Goal: Transaction & Acquisition: Obtain resource

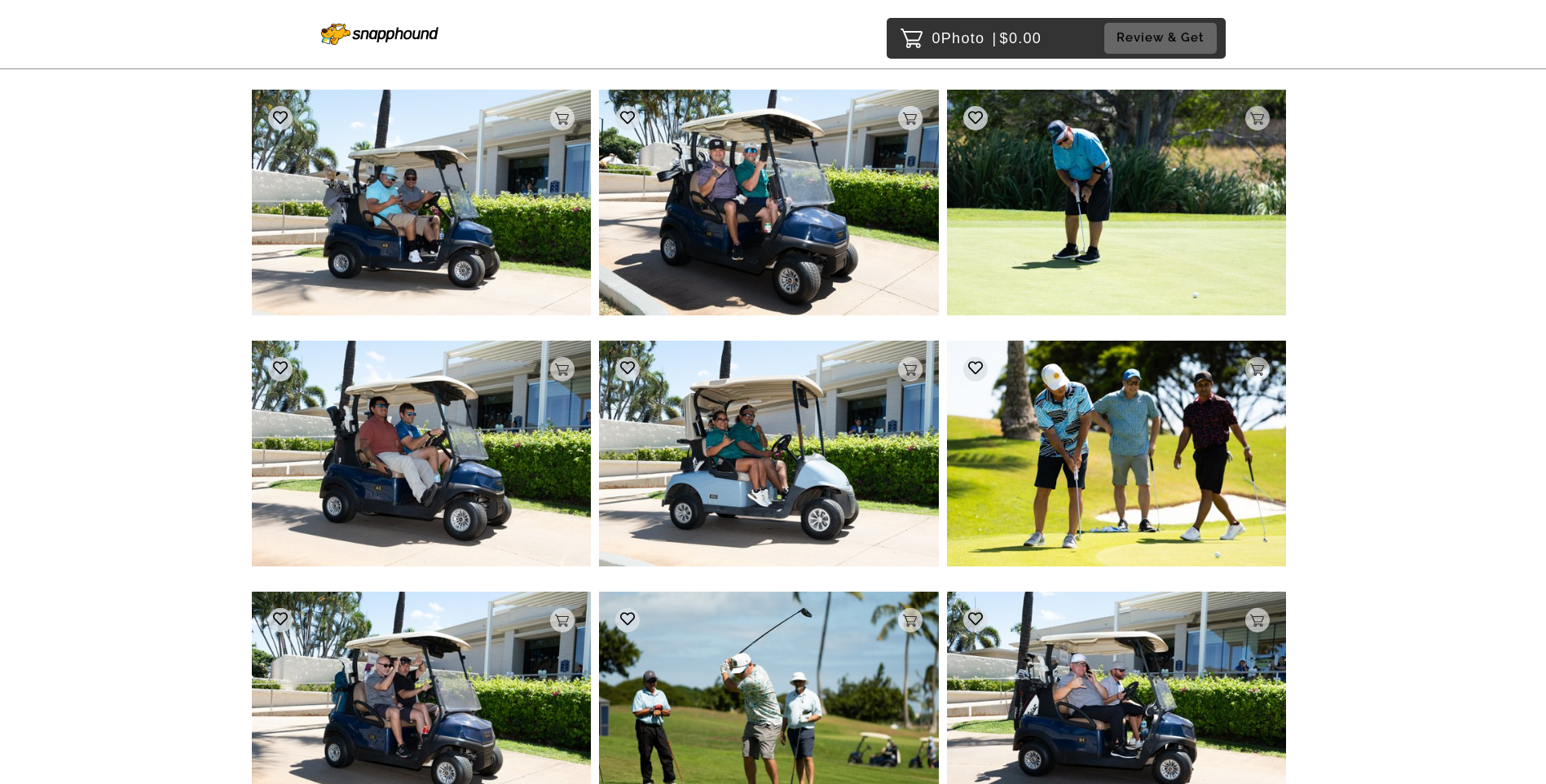
scroll to position [12439, 0]
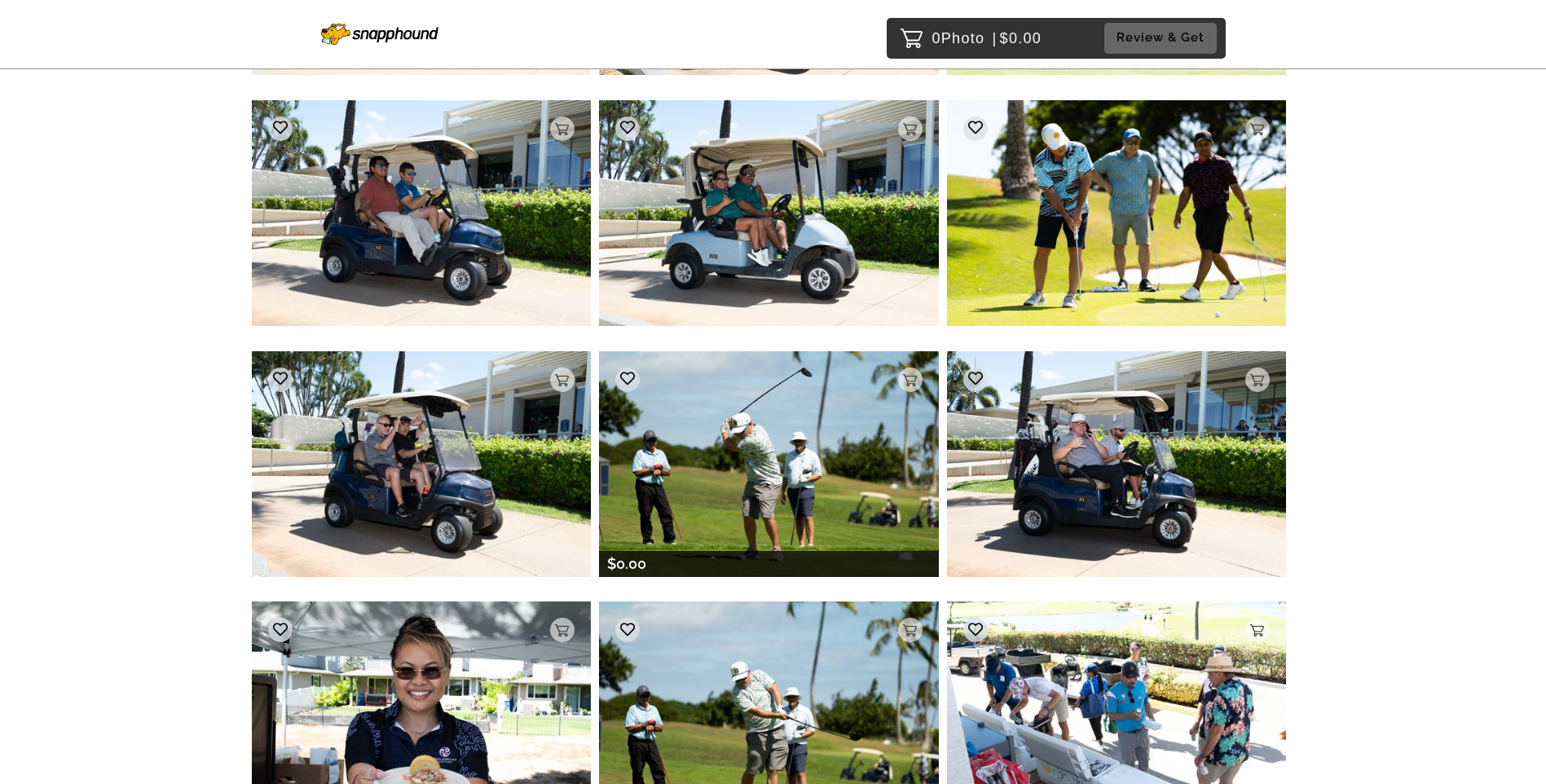
click at [838, 424] on img at bounding box center [768, 463] width 340 height 225
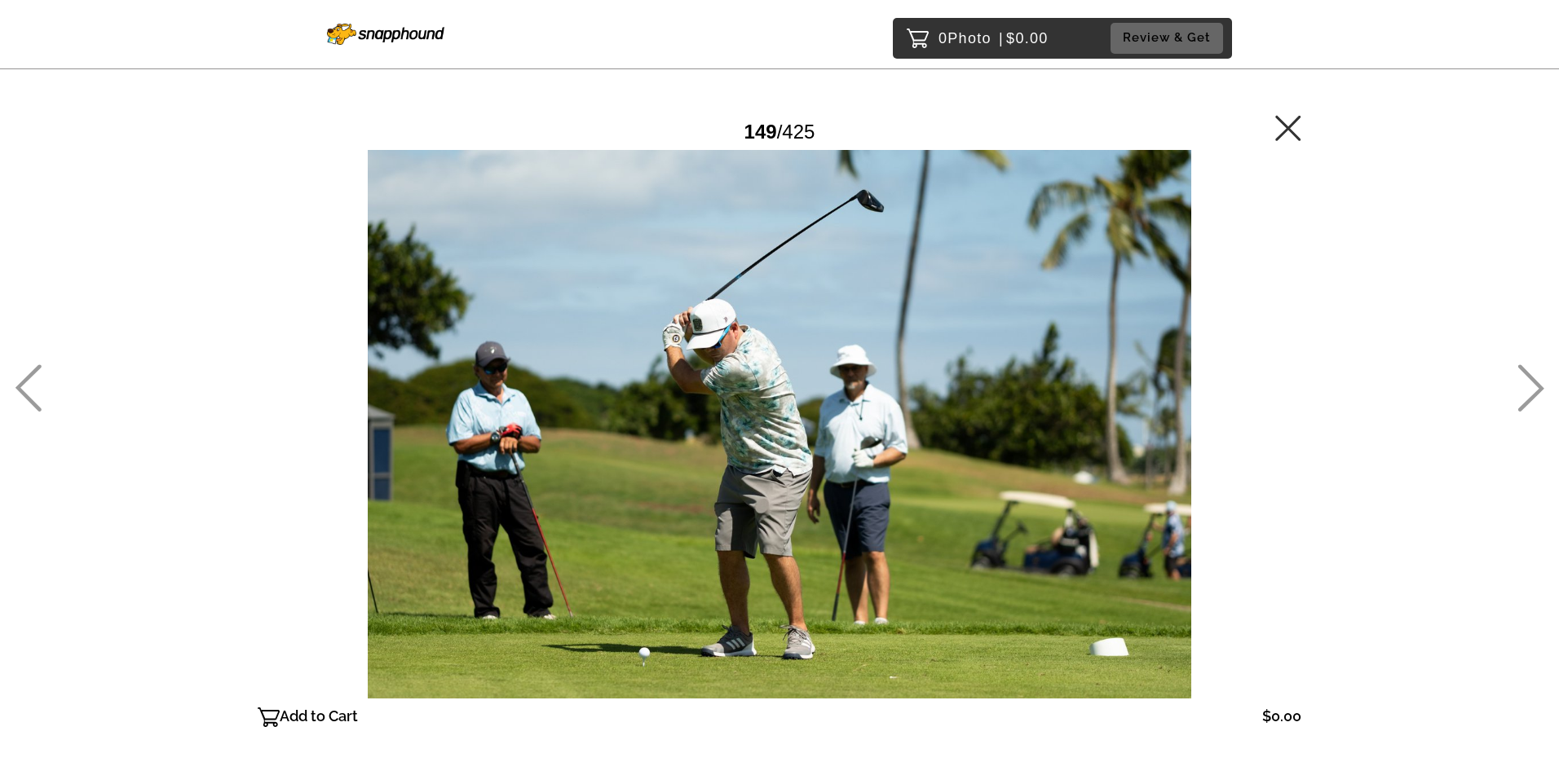
click at [301, 713] on p "Add to Cart" at bounding box center [319, 716] width 78 height 26
click at [1294, 129] on icon at bounding box center [1288, 127] width 26 height 26
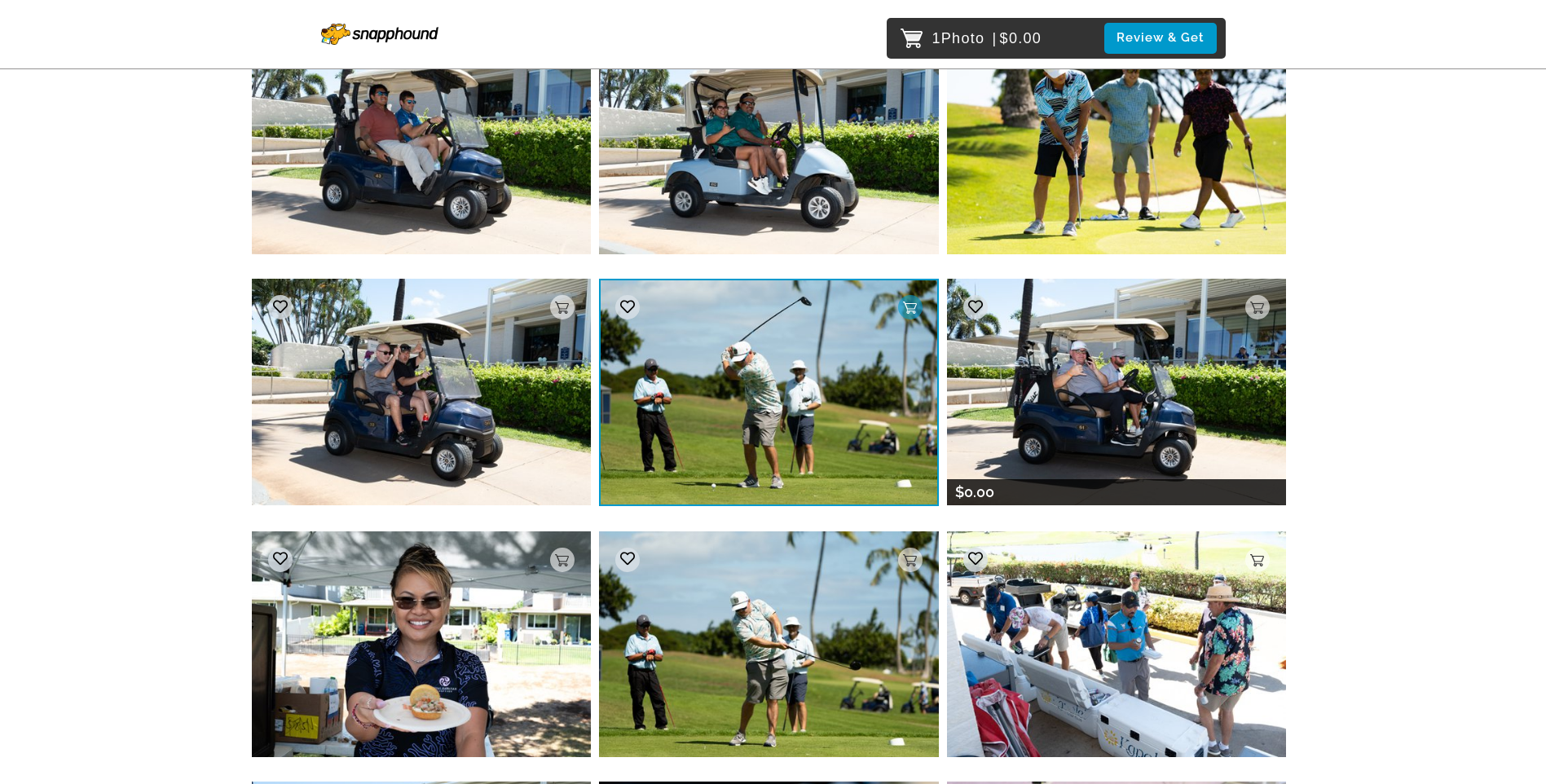
scroll to position [12395, 0]
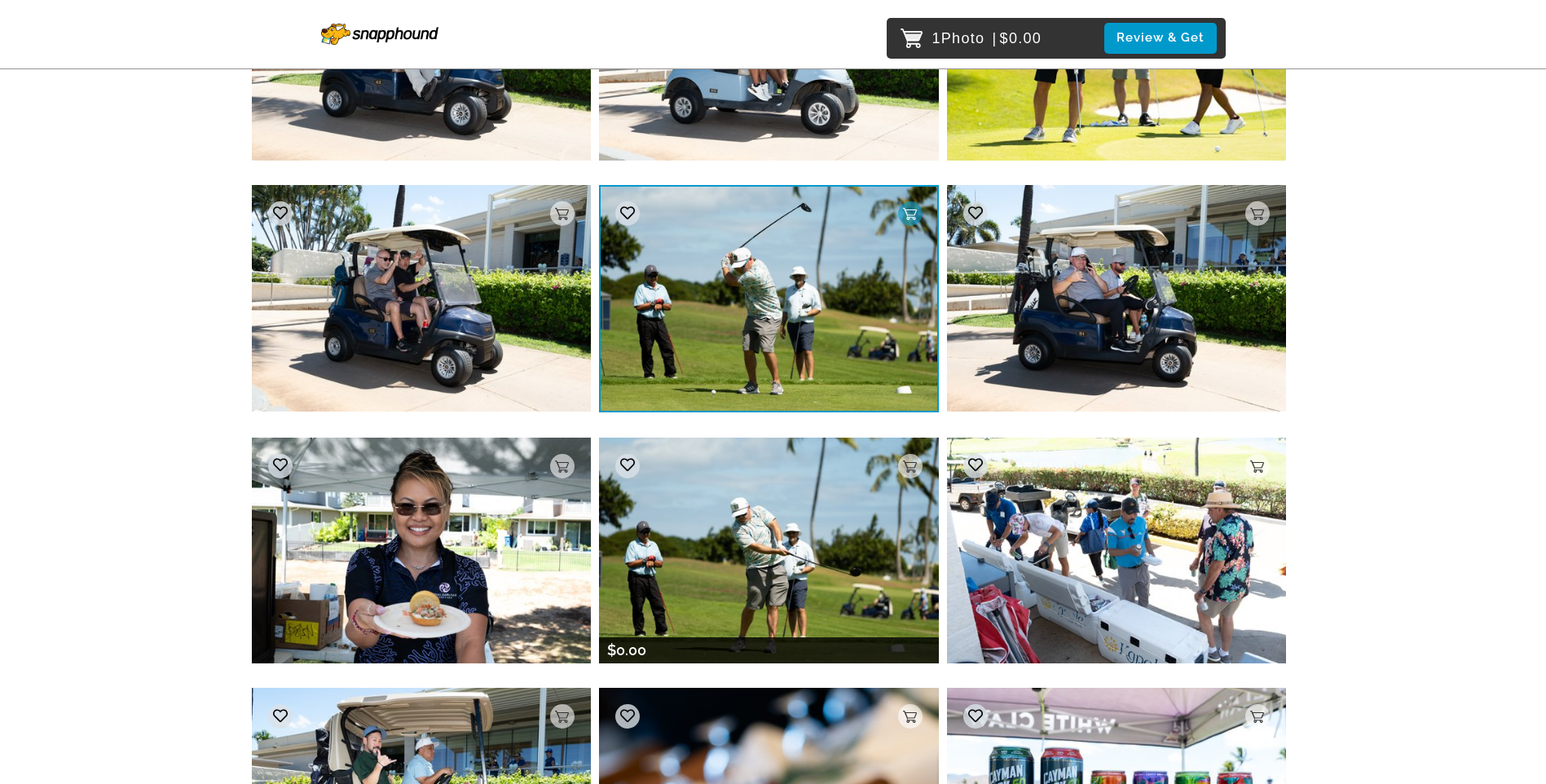
click at [748, 577] on img at bounding box center [768, 550] width 340 height 225
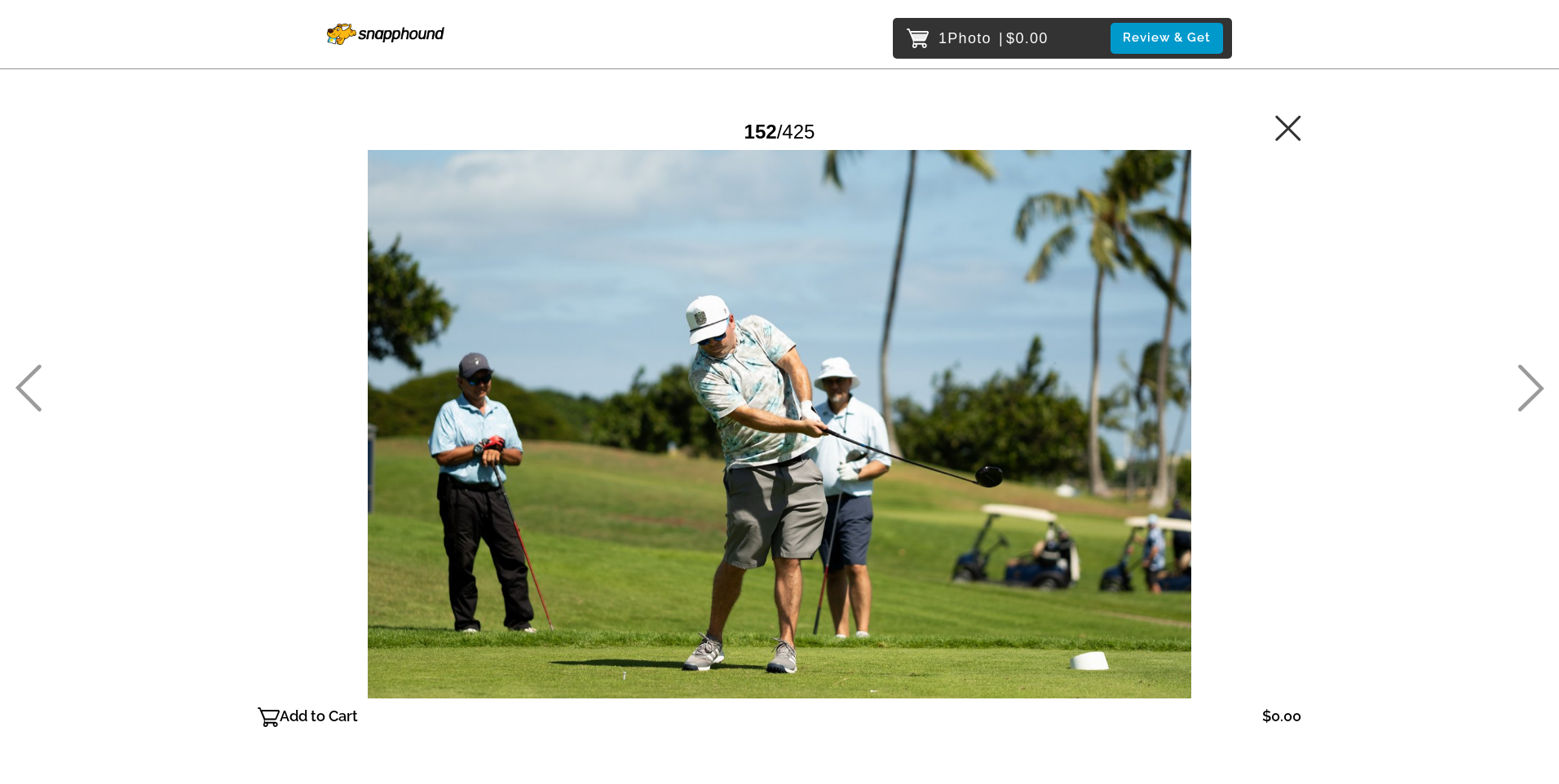
click at [306, 705] on p "Add to Cart" at bounding box center [319, 716] width 78 height 26
click at [1289, 136] on icon at bounding box center [1288, 127] width 26 height 26
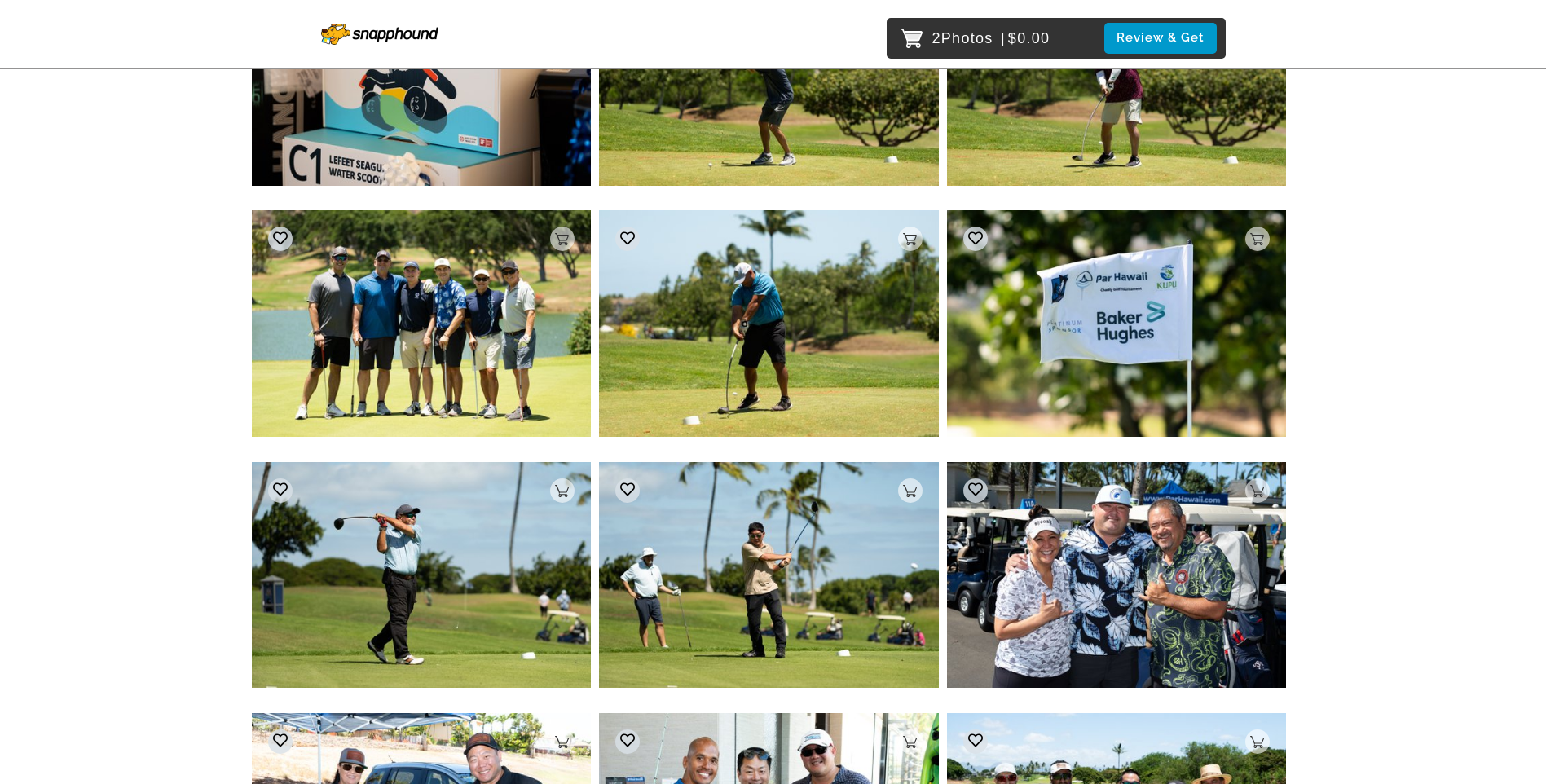
scroll to position [14903, 0]
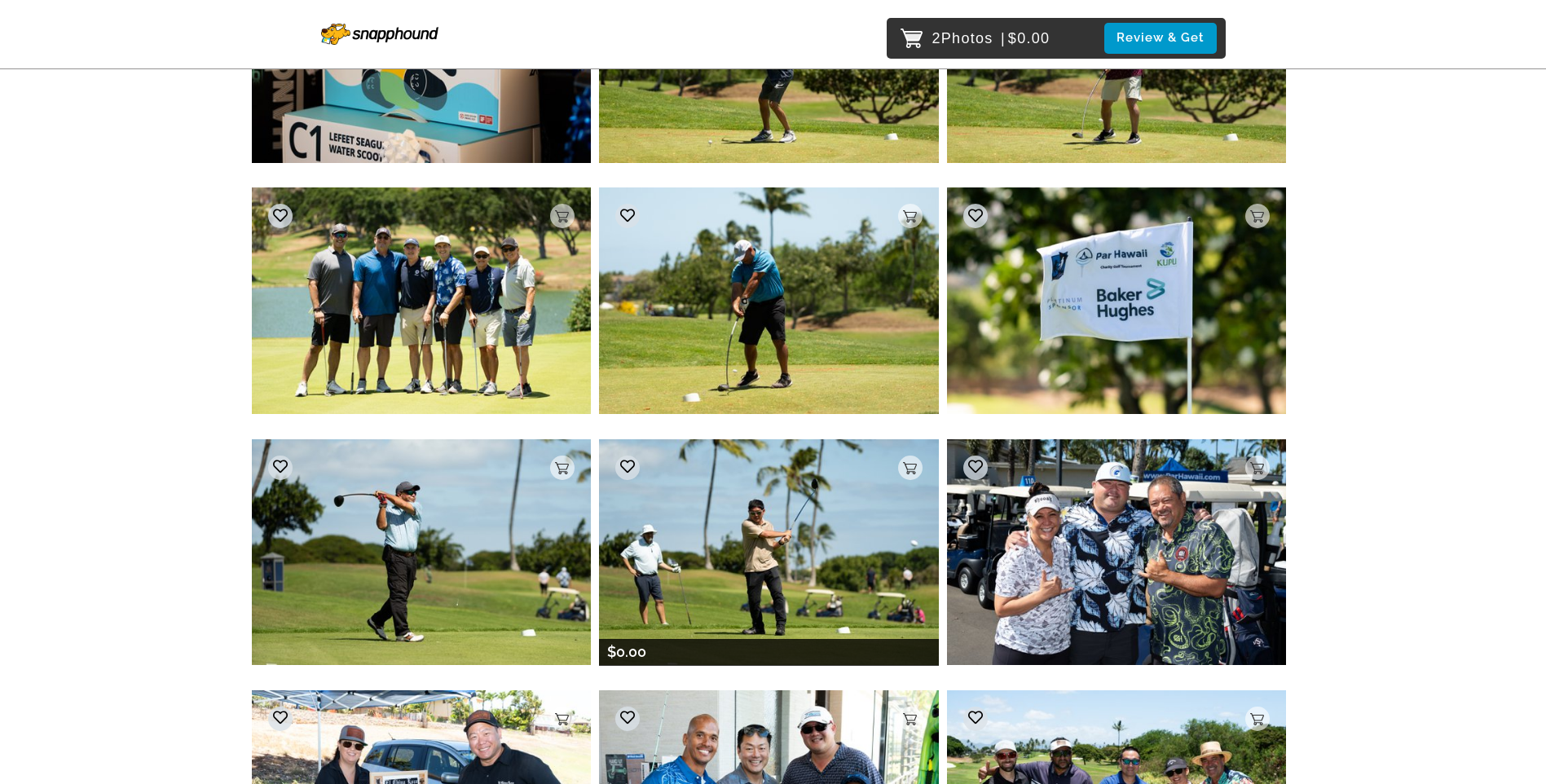
click at [818, 537] on img at bounding box center [768, 551] width 340 height 225
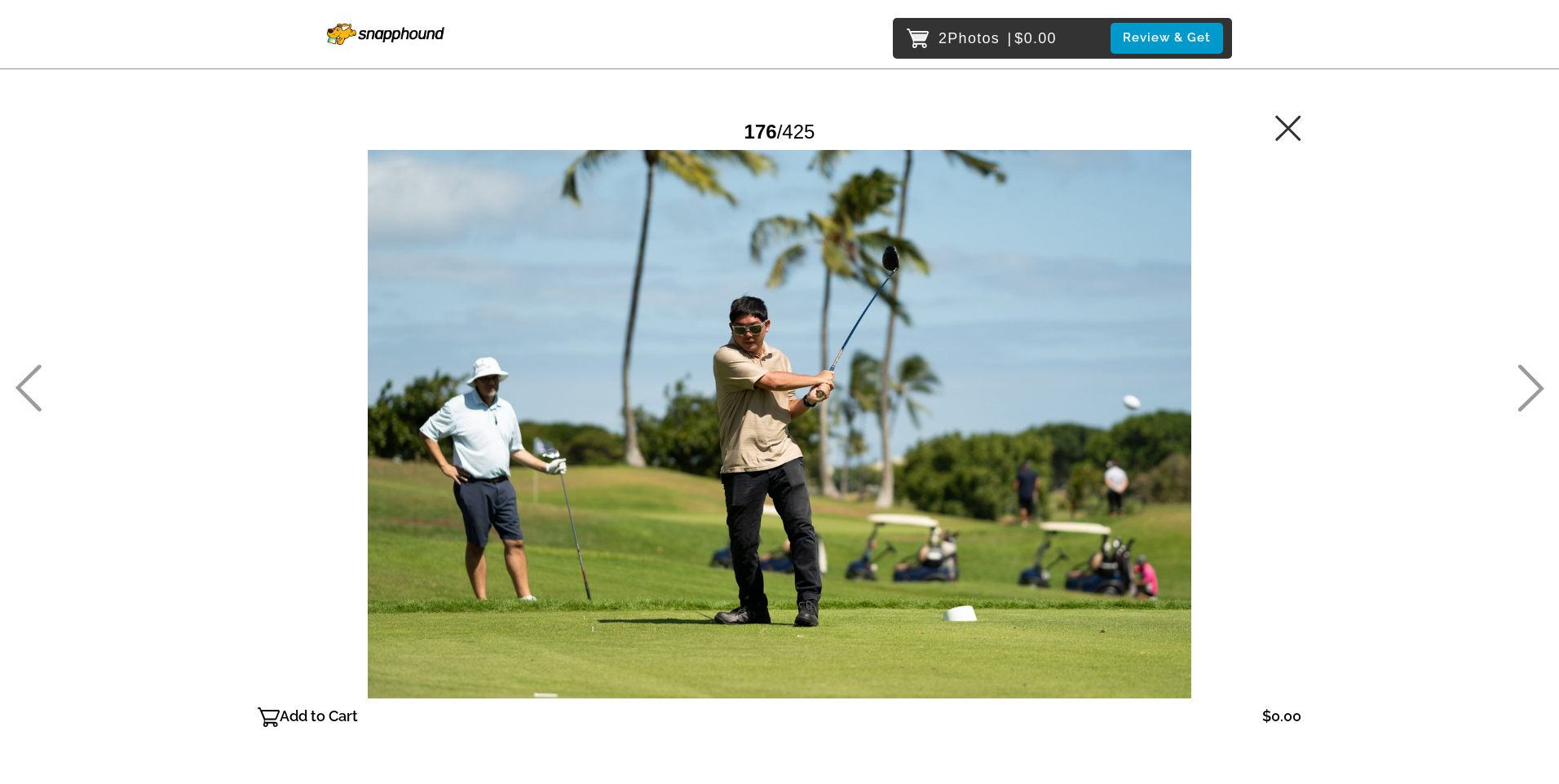
click at [294, 715] on p "Add to Cart" at bounding box center [319, 716] width 78 height 26
click at [1285, 126] on icon at bounding box center [1288, 127] width 25 height 25
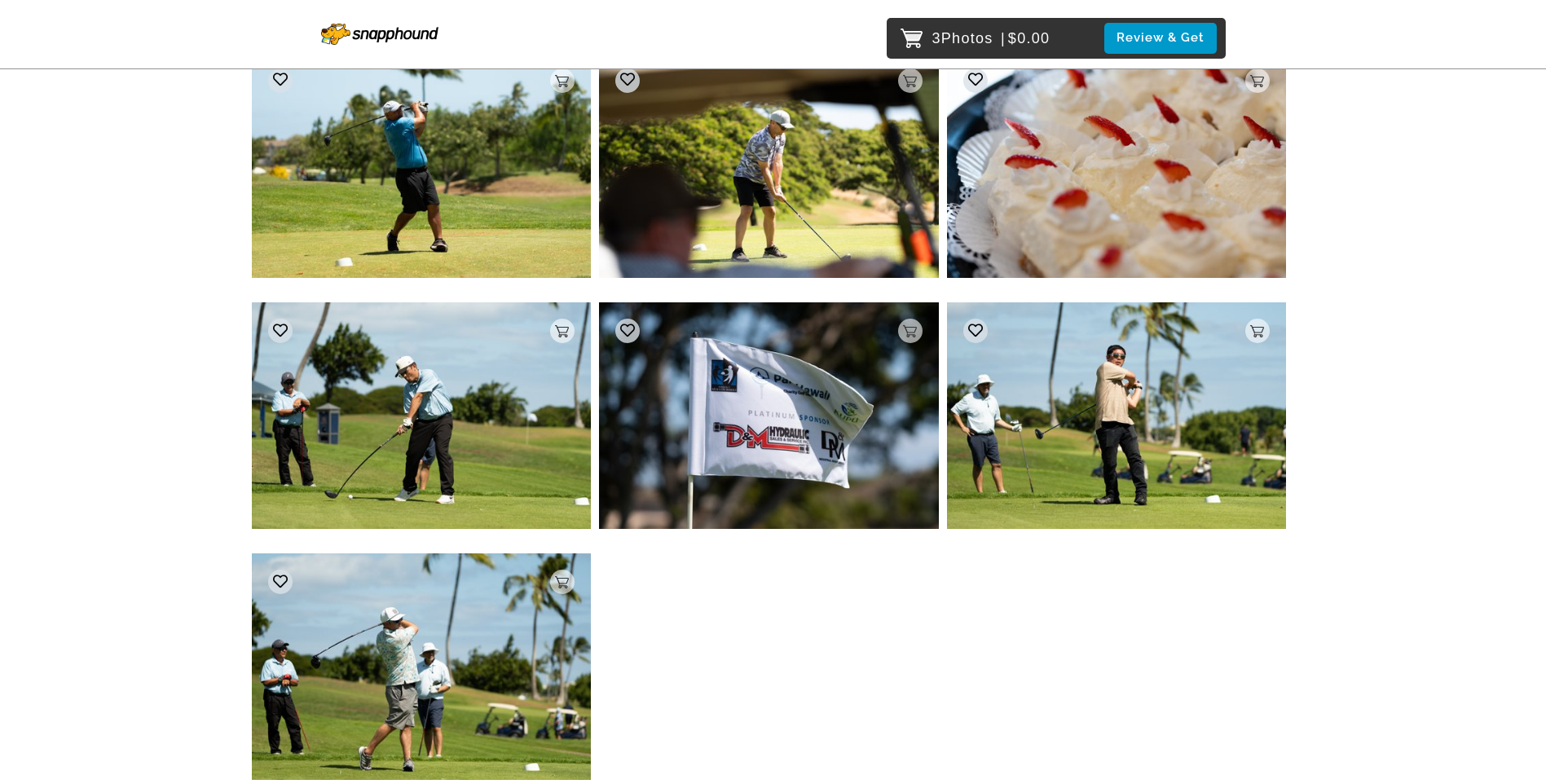
scroll to position [15525, 0]
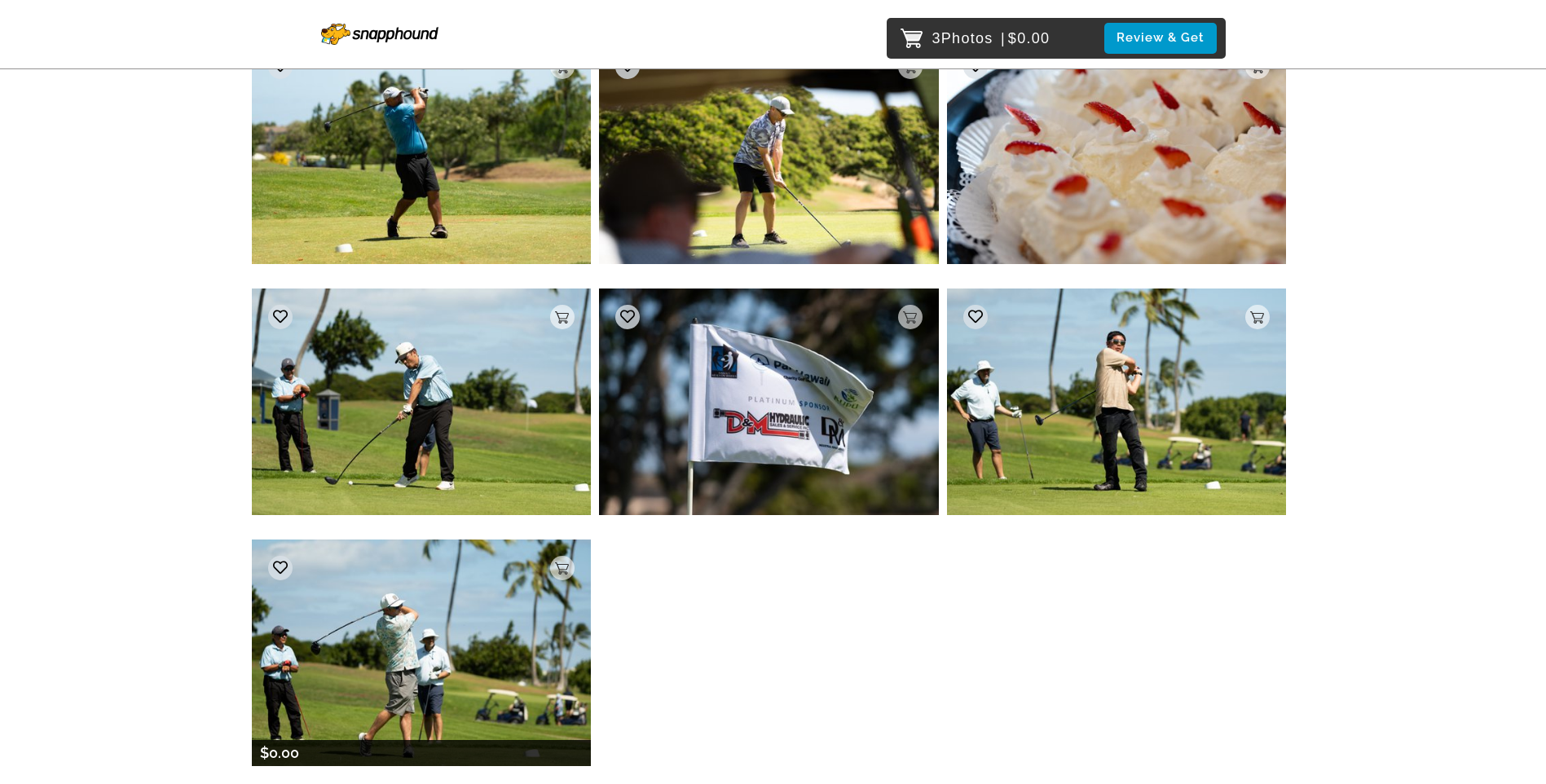
click at [488, 629] on img at bounding box center [422, 652] width 340 height 225
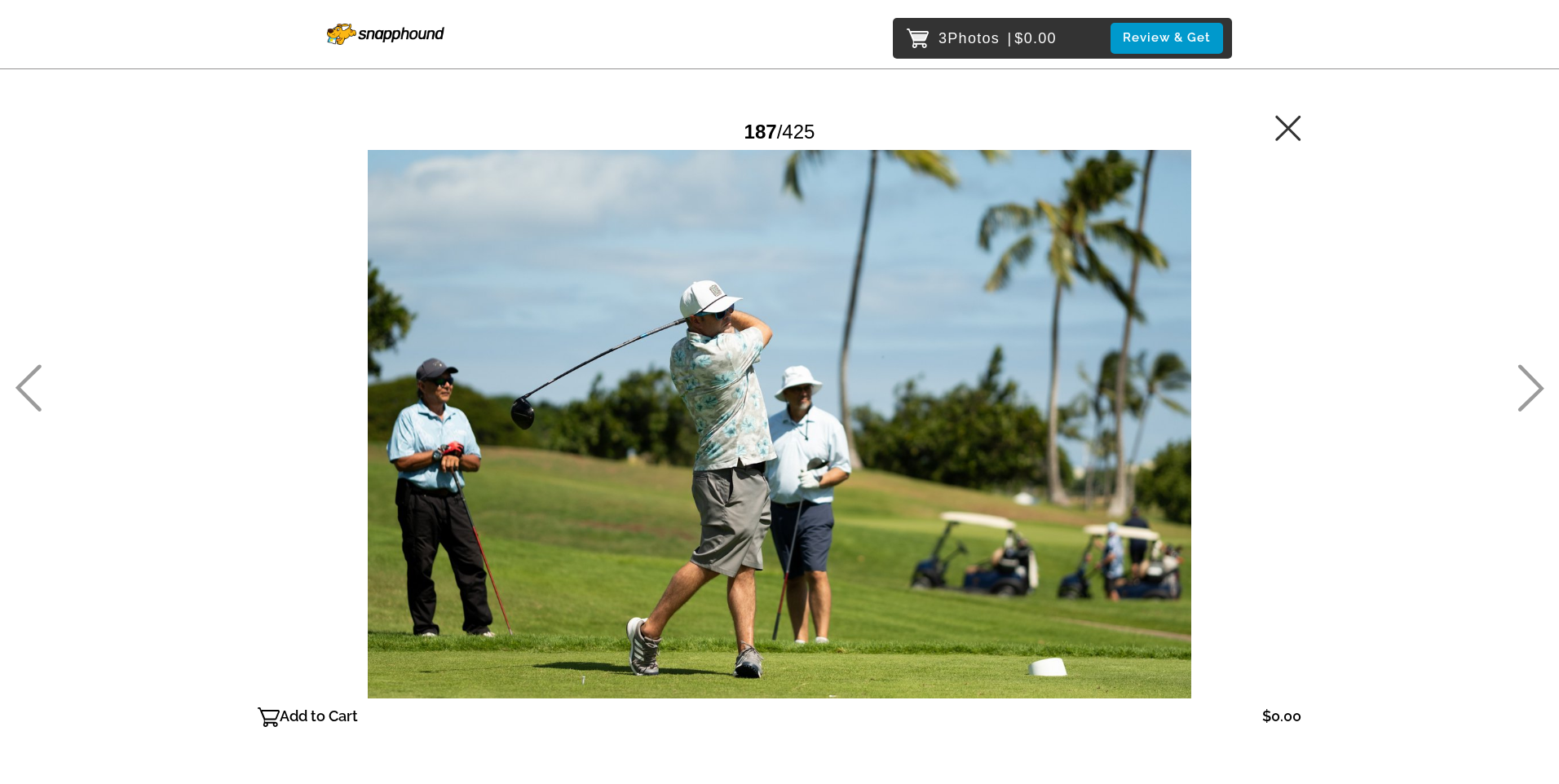
click at [300, 717] on p "Add to Cart" at bounding box center [319, 716] width 78 height 26
click at [1295, 133] on icon at bounding box center [1288, 127] width 26 height 26
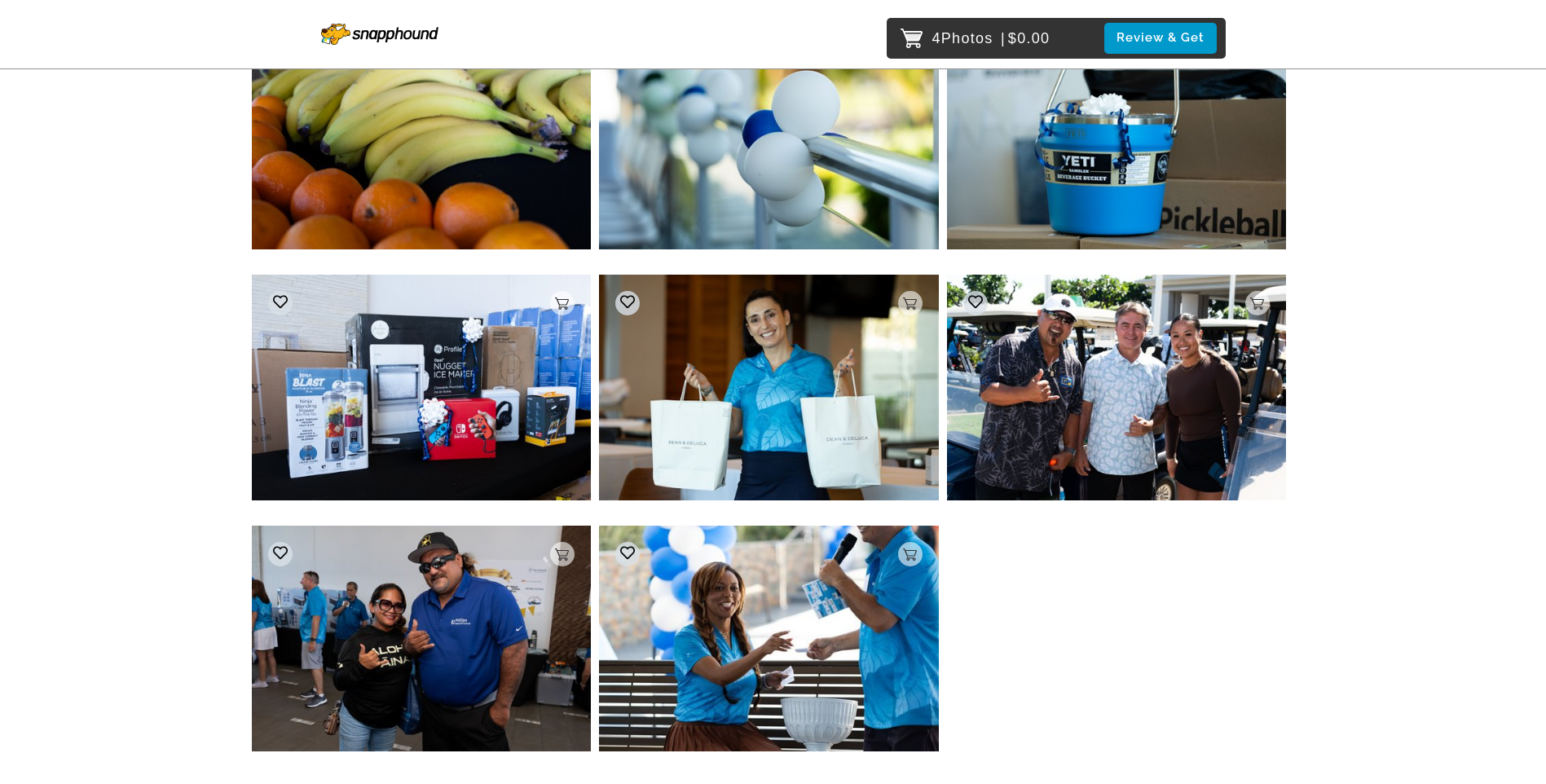
scroll to position [36197, 0]
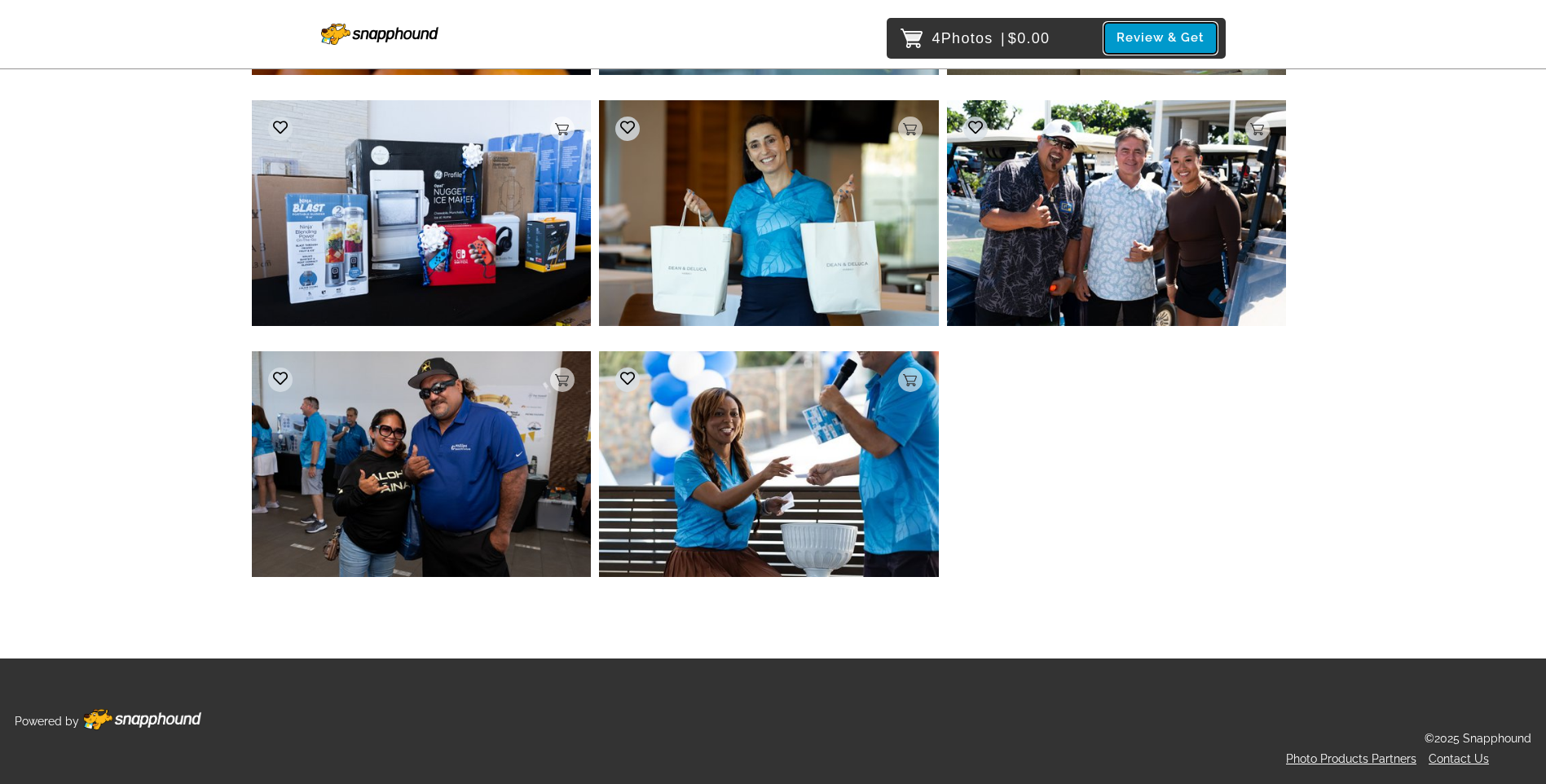
click at [1186, 33] on button "Review & Get" at bounding box center [1160, 37] width 112 height 30
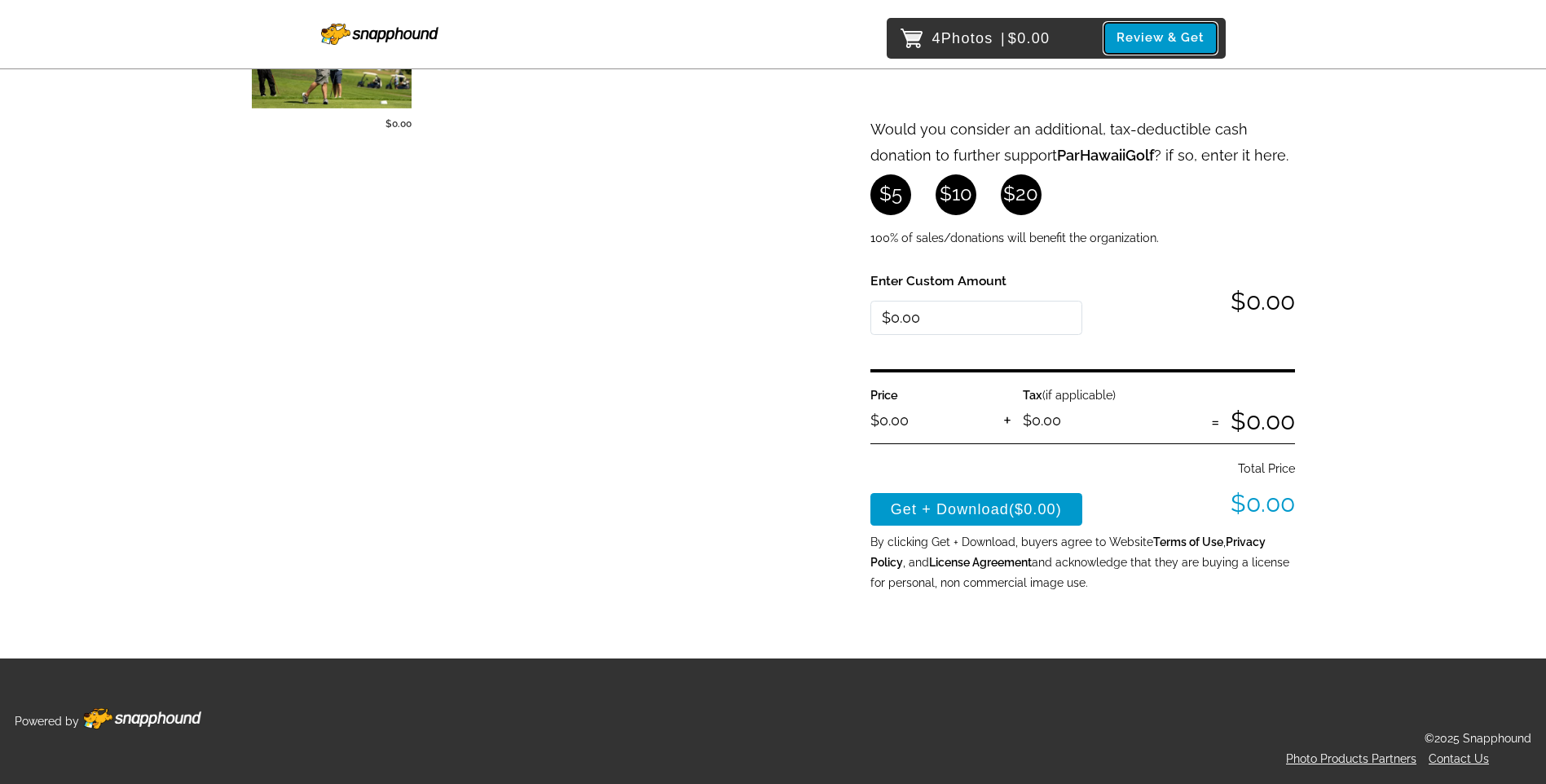
scroll to position [380, 0]
click at [1040, 508] on span "($0.00)" at bounding box center [1035, 510] width 53 height 17
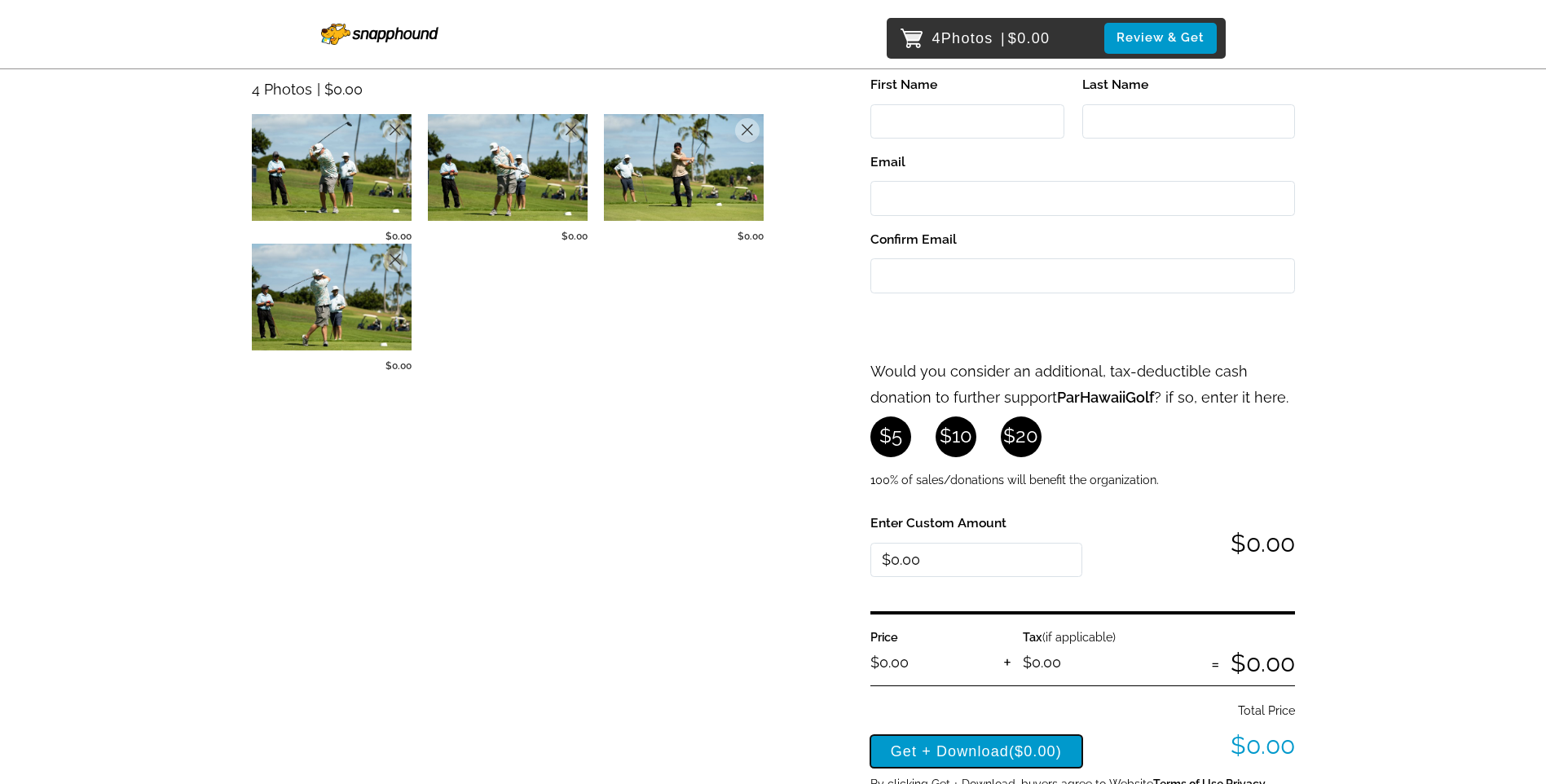
scroll to position [0, 0]
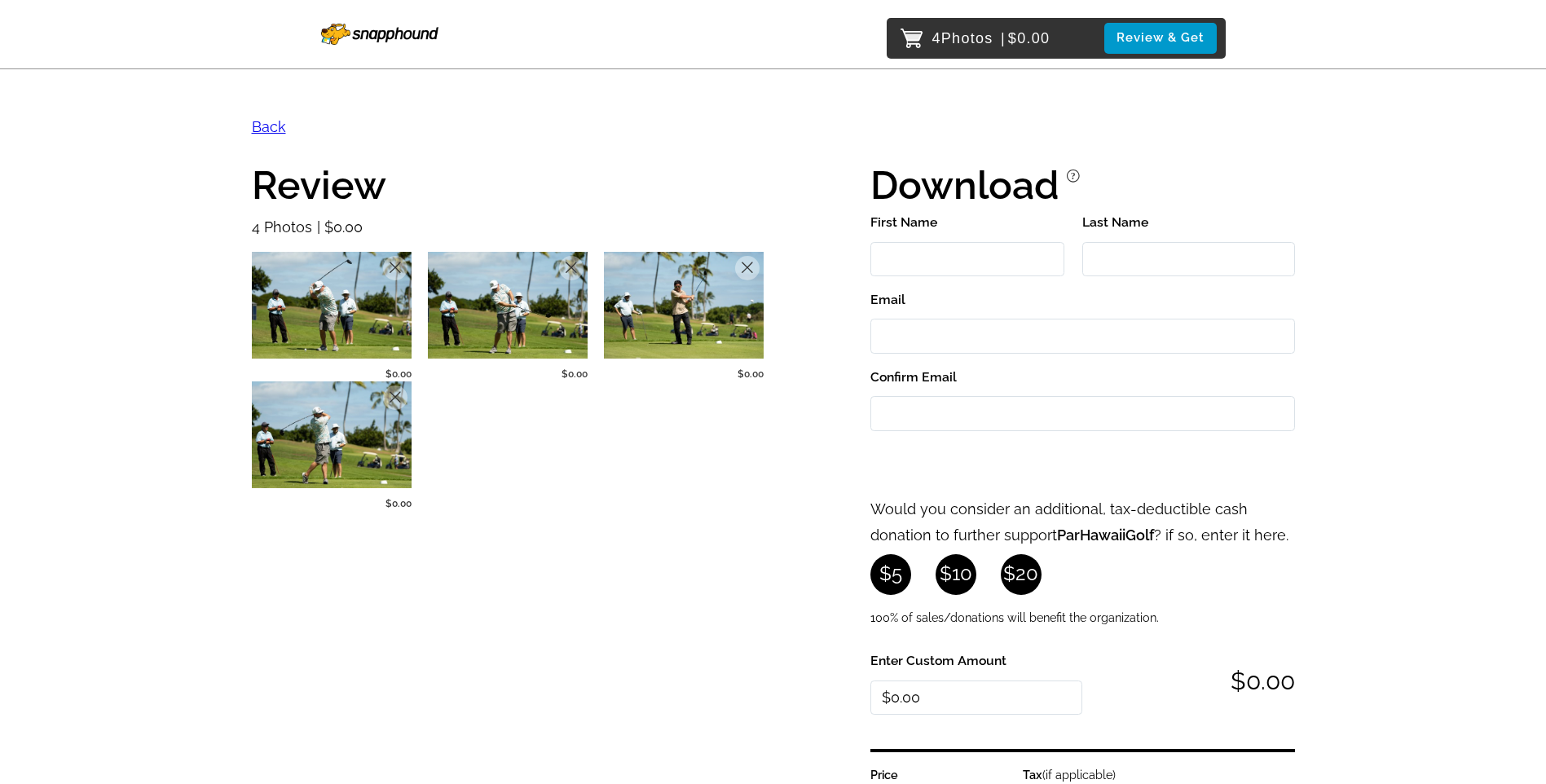
click at [912, 266] on input "First Name" at bounding box center [967, 259] width 194 height 35
type input "[PERSON_NAME]"
type input "[EMAIL_ADDRESS][DOMAIN_NAME]"
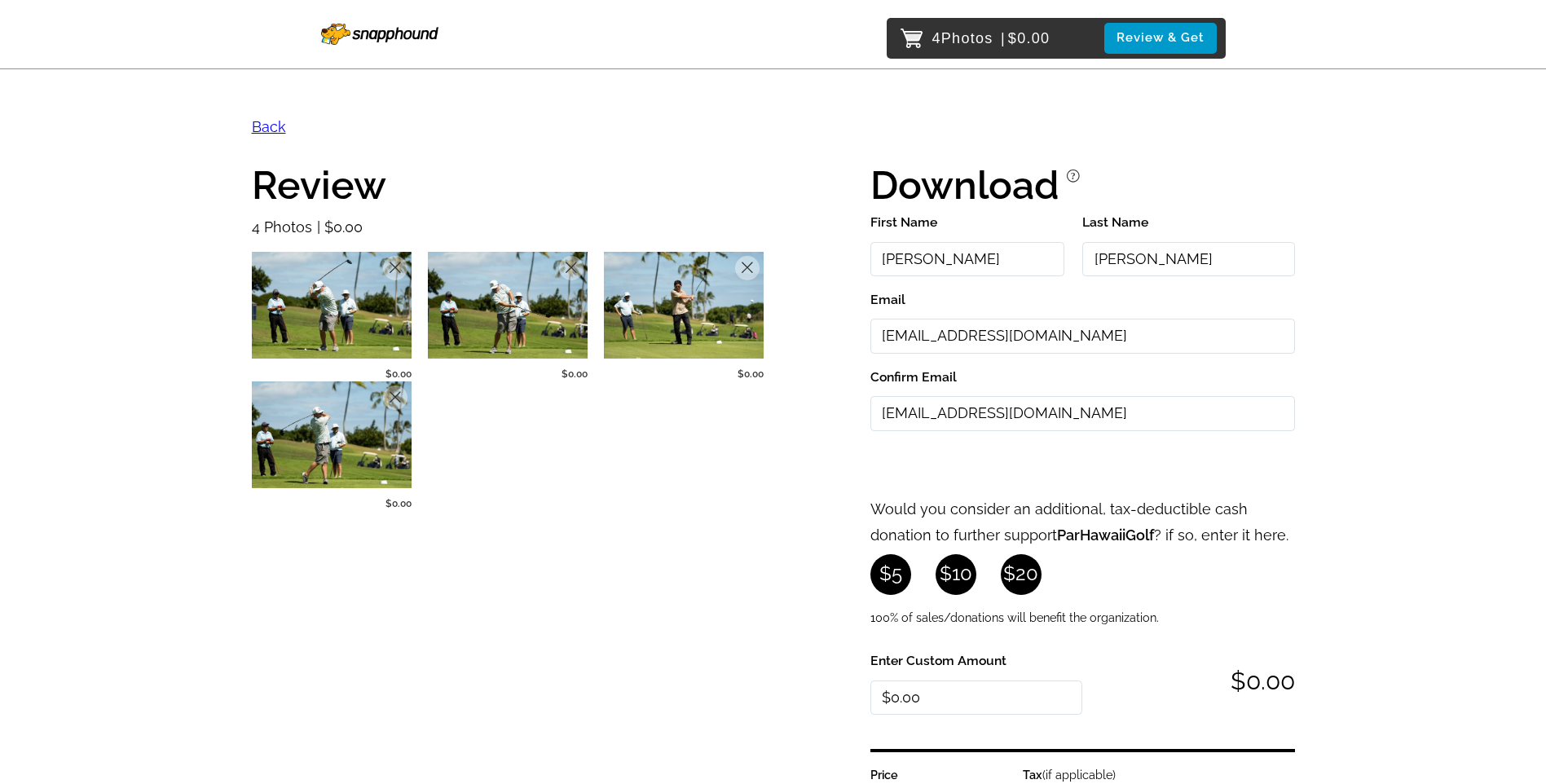
type input "[EMAIL_ADDRESS][DOMAIN_NAME]"
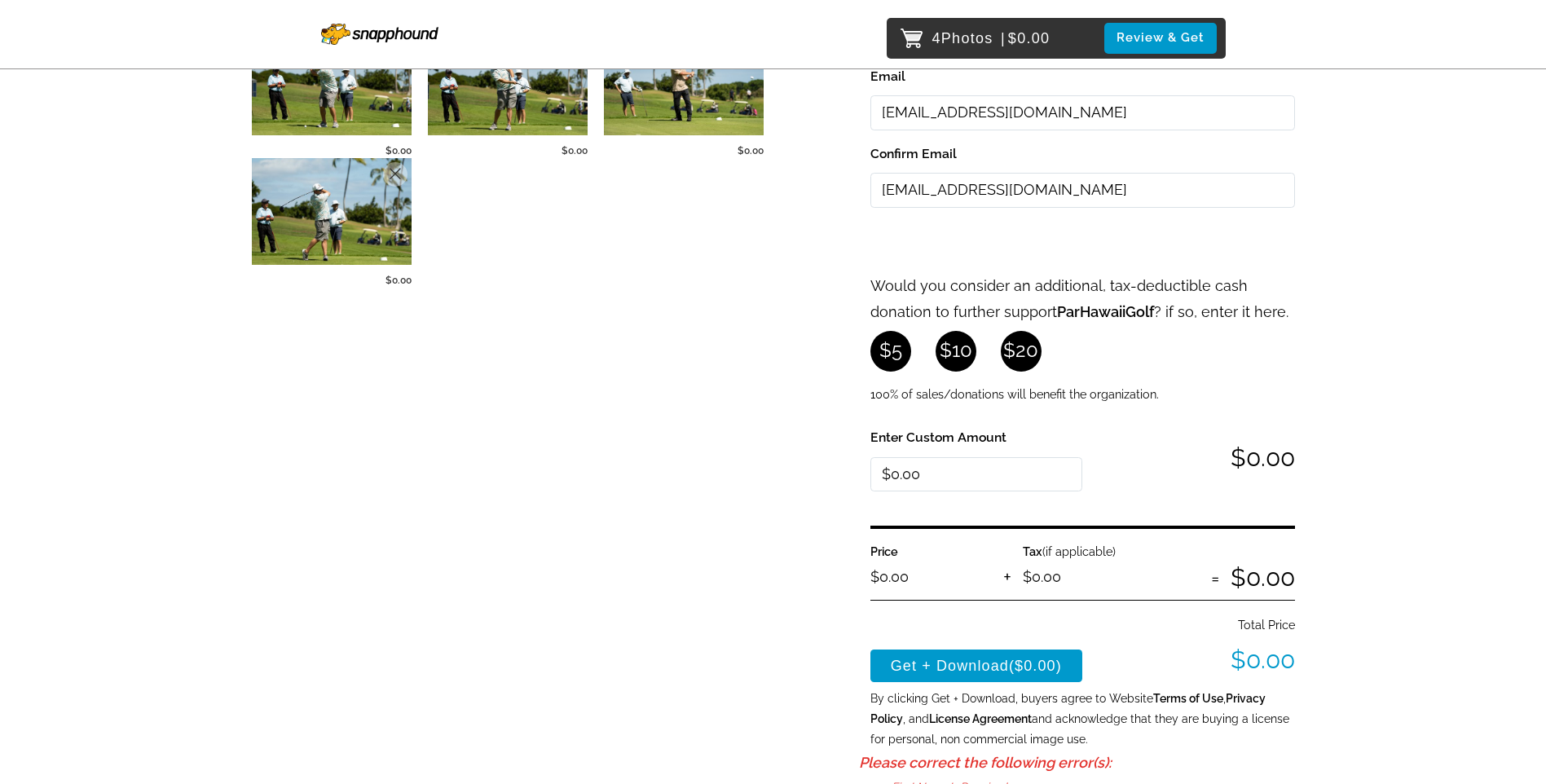
scroll to position [407, 0]
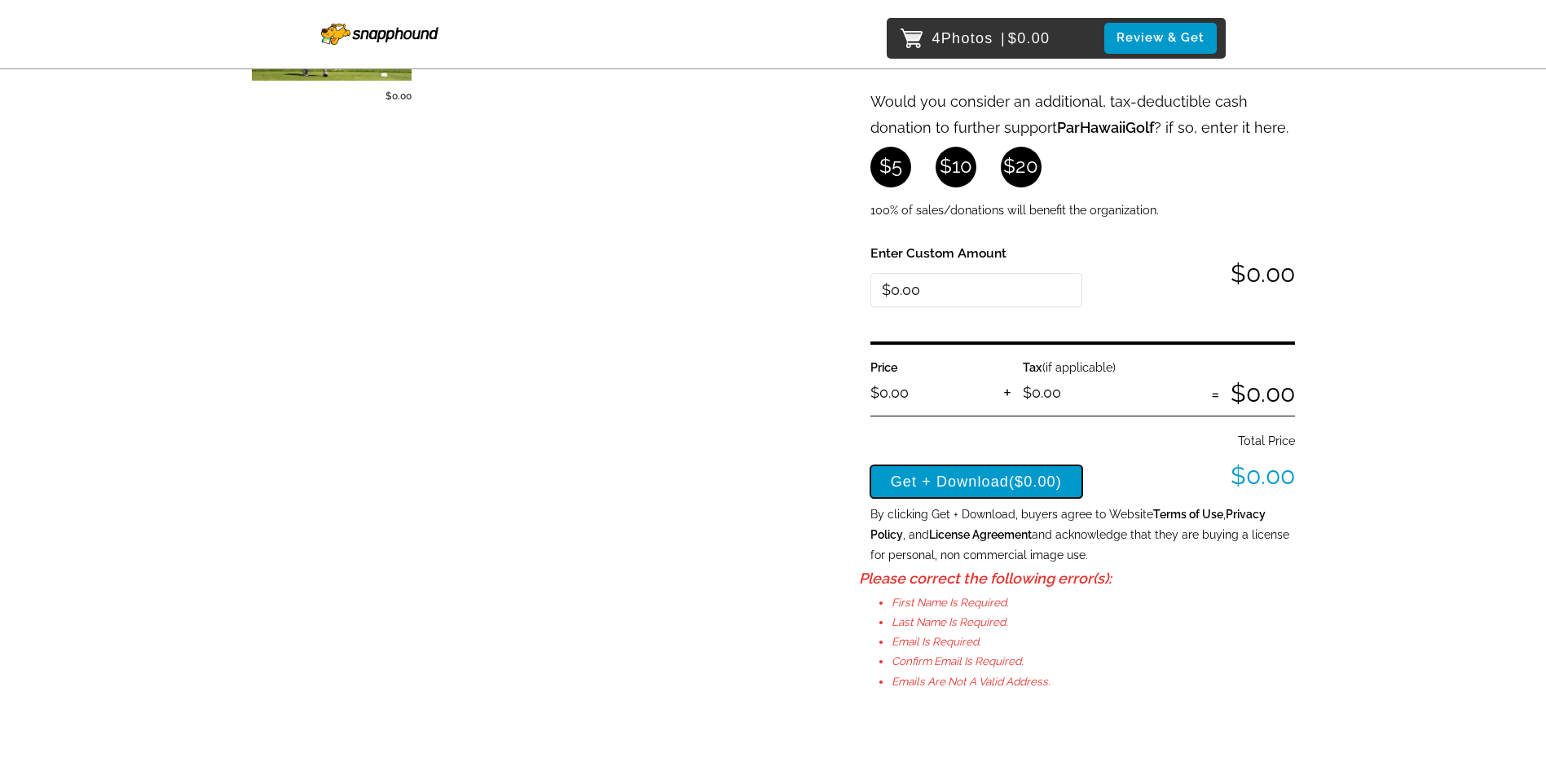
click at [1022, 481] on span "($0.00)" at bounding box center [1035, 481] width 53 height 17
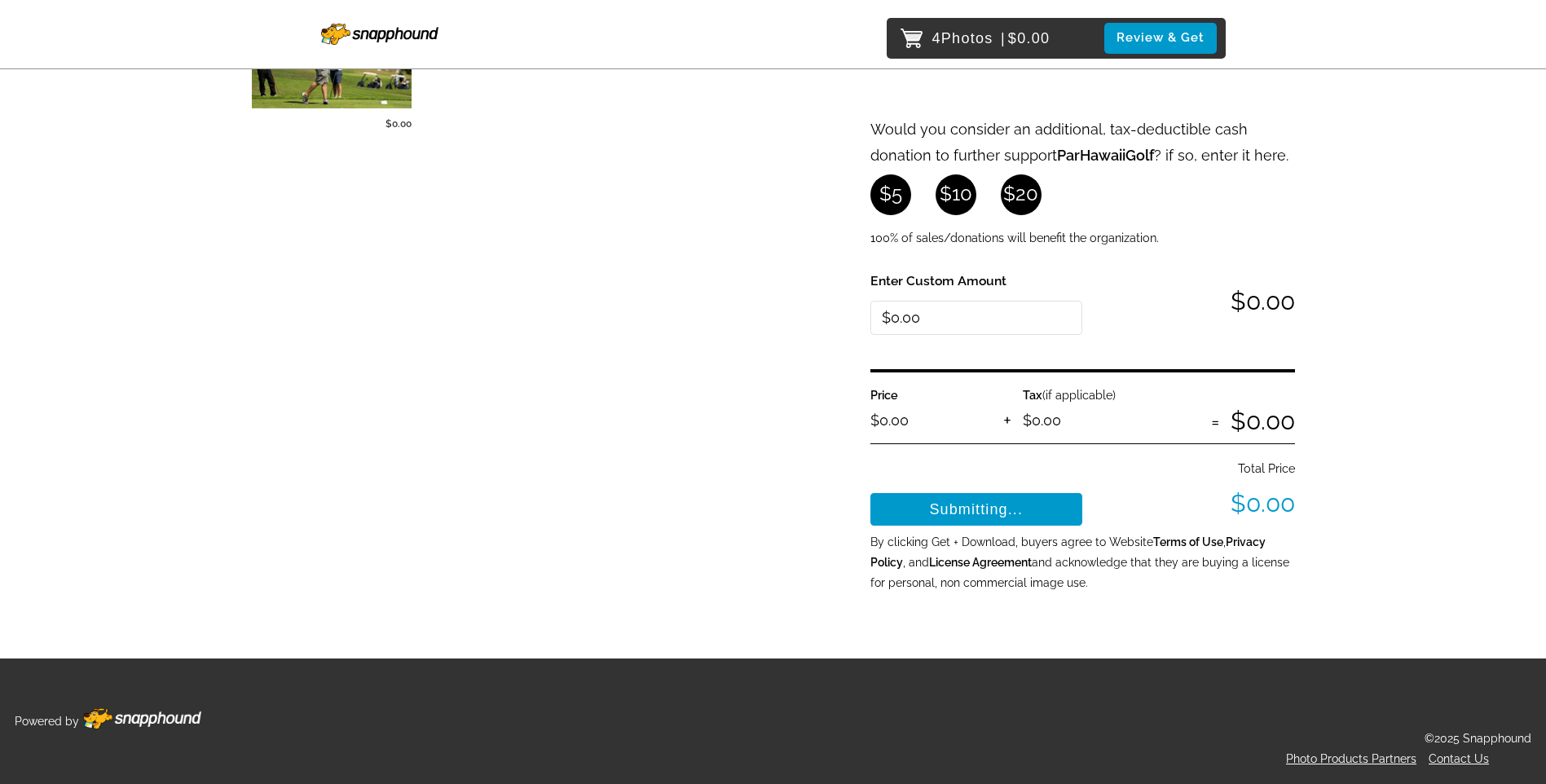
scroll to position [380, 0]
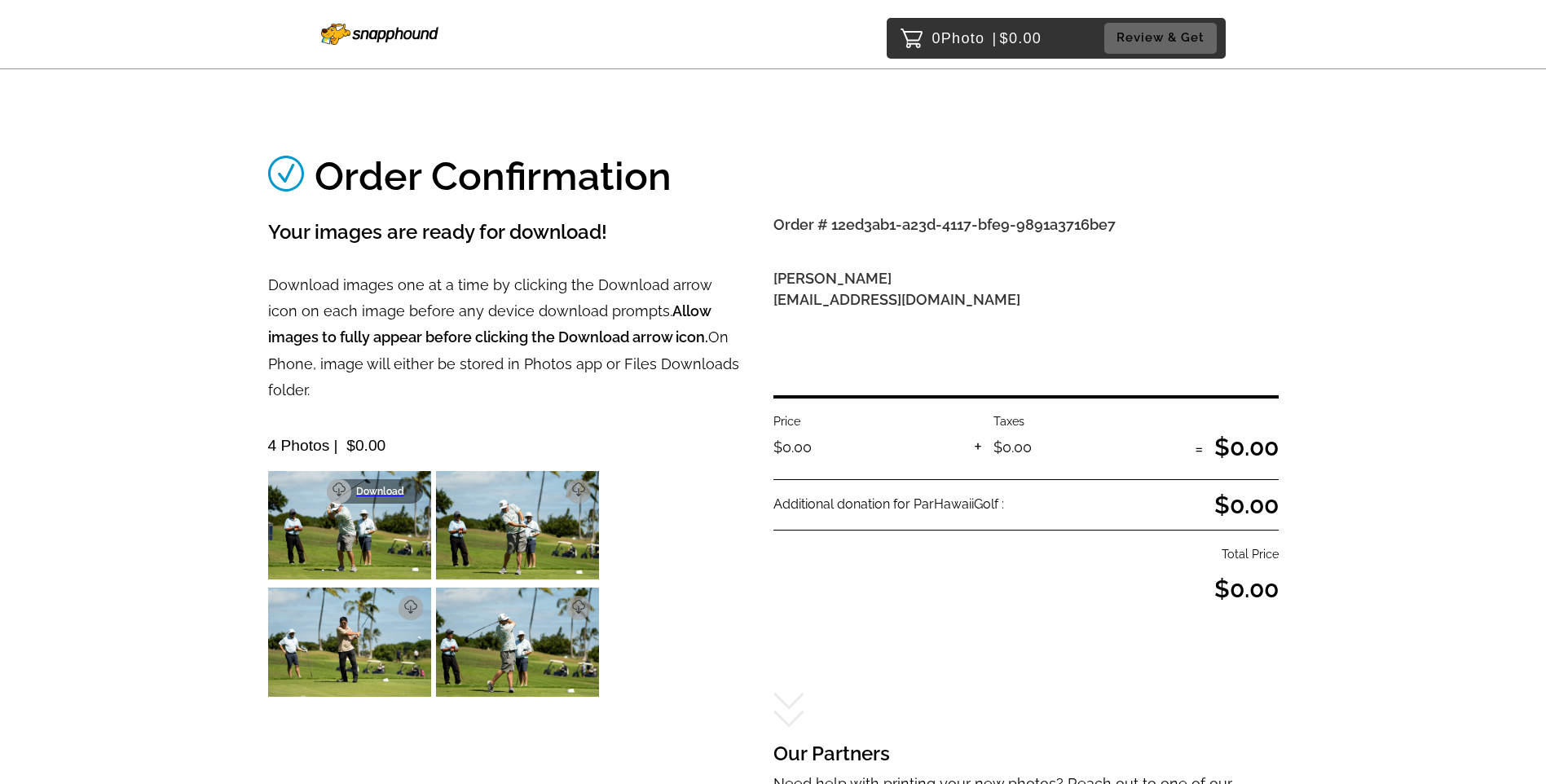
click at [399, 486] on p "Download" at bounding box center [384, 491] width 57 height 12
click at [549, 490] on img at bounding box center [517, 525] width 163 height 108
click at [568, 486] on p "Download" at bounding box center [552, 491] width 57 height 12
click at [517, 603] on img at bounding box center [517, 642] width 163 height 108
click at [572, 602] on p "Download" at bounding box center [552, 608] width 57 height 12
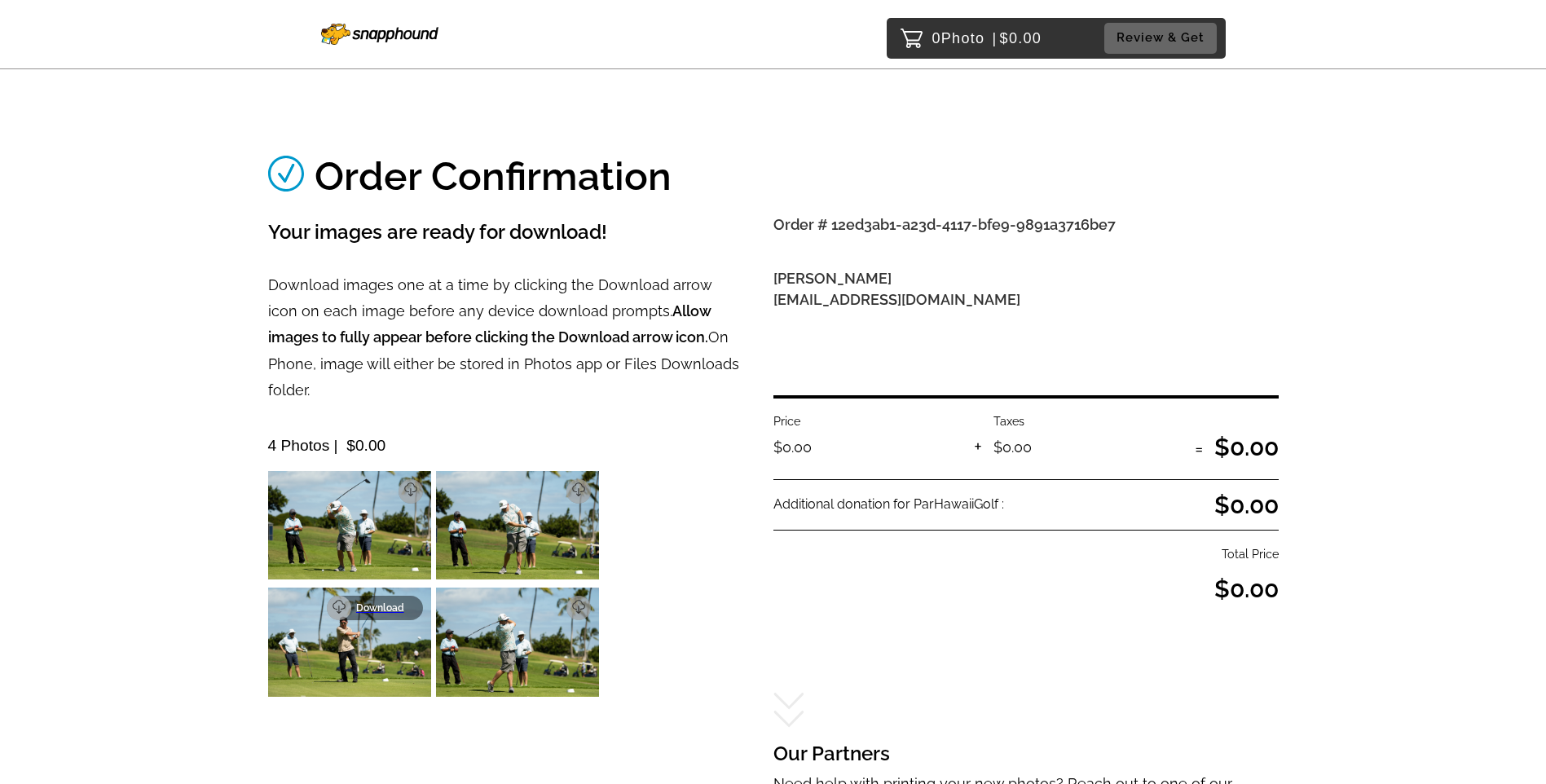
click at [403, 602] on p "Download" at bounding box center [384, 608] width 57 height 12
